Goal: Information Seeking & Learning: Learn about a topic

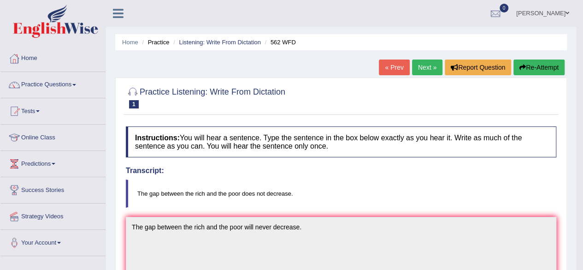
click at [31, 59] on link "Home" at bounding box center [52, 57] width 105 height 23
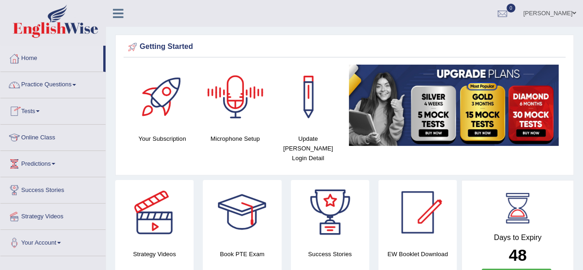
click at [56, 80] on link "Practice Questions" at bounding box center [52, 83] width 105 height 23
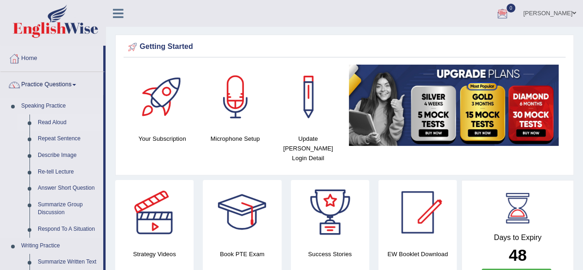
click at [56, 123] on link "Read Aloud" at bounding box center [69, 122] width 70 height 17
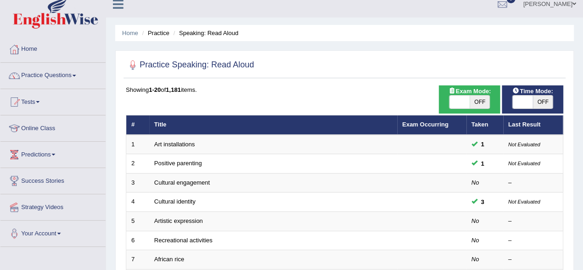
scroll to position [11, 0]
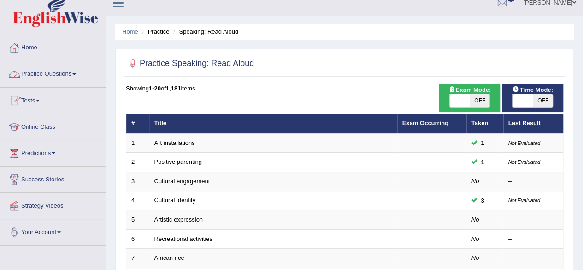
click at [74, 73] on link "Practice Questions" at bounding box center [52, 72] width 105 height 23
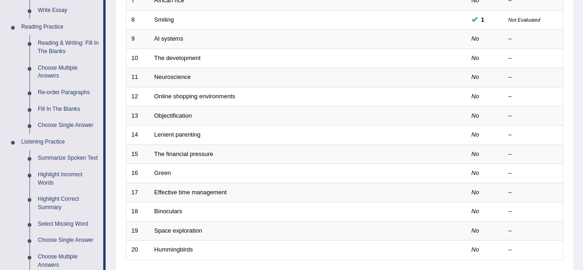
scroll to position [266, 0]
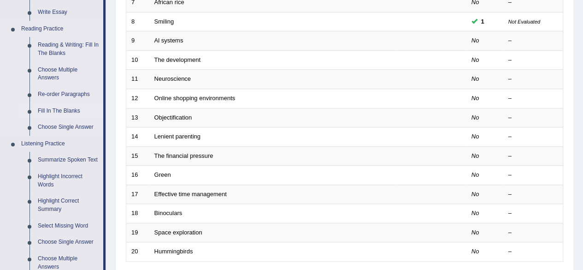
click at [47, 111] on link "Fill In The Blanks" at bounding box center [69, 111] width 70 height 17
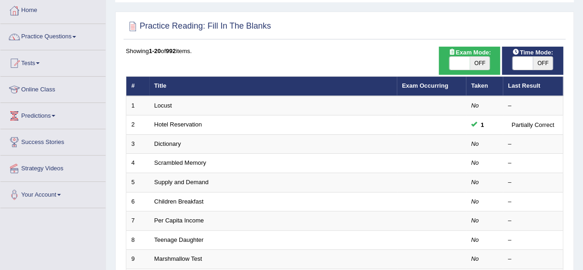
scroll to position [49, 0]
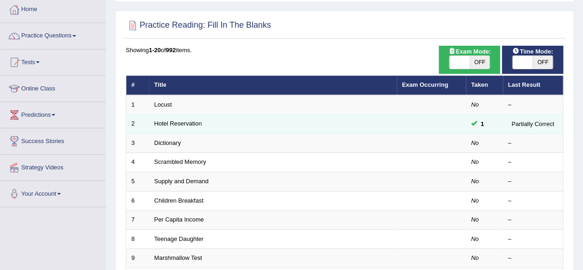
click at [173, 130] on td "Hotel Reservation" at bounding box center [273, 123] width 248 height 19
click at [175, 120] on link "Hotel Reservation" at bounding box center [177, 123] width 47 height 7
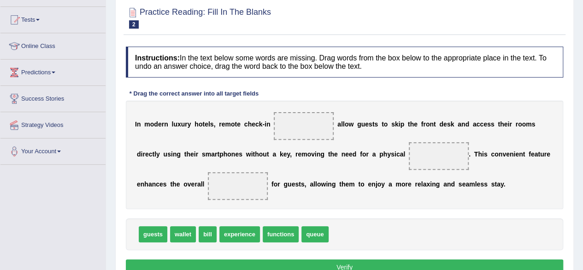
scroll to position [103, 0]
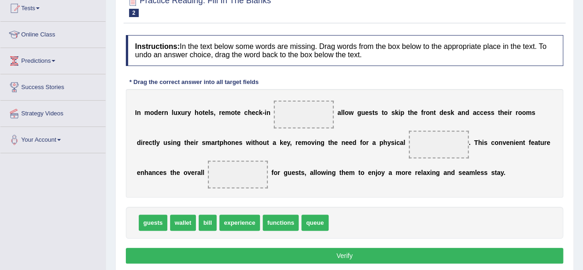
click at [285, 114] on span at bounding box center [304, 115] width 60 height 28
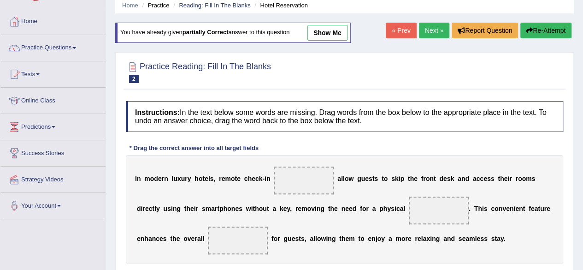
scroll to position [38, 0]
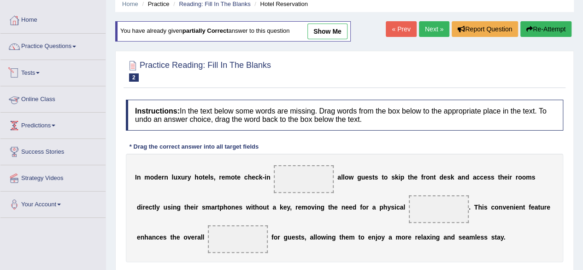
click at [34, 71] on link "Tests" at bounding box center [52, 71] width 105 height 23
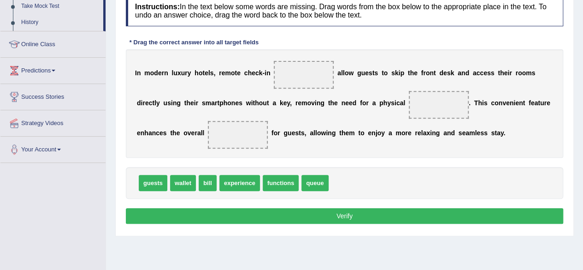
scroll to position [149, 0]
